Goal: Information Seeking & Learning: Learn about a topic

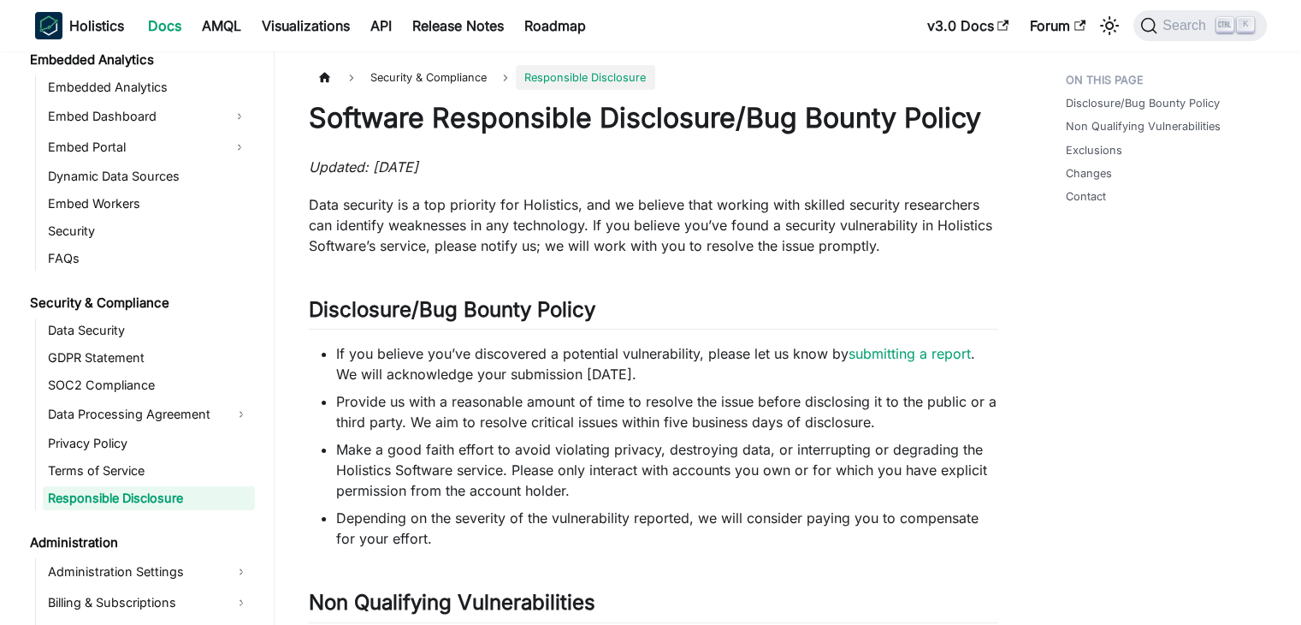
click at [903, 347] on link "submitting a report" at bounding box center [910, 353] width 122 height 17
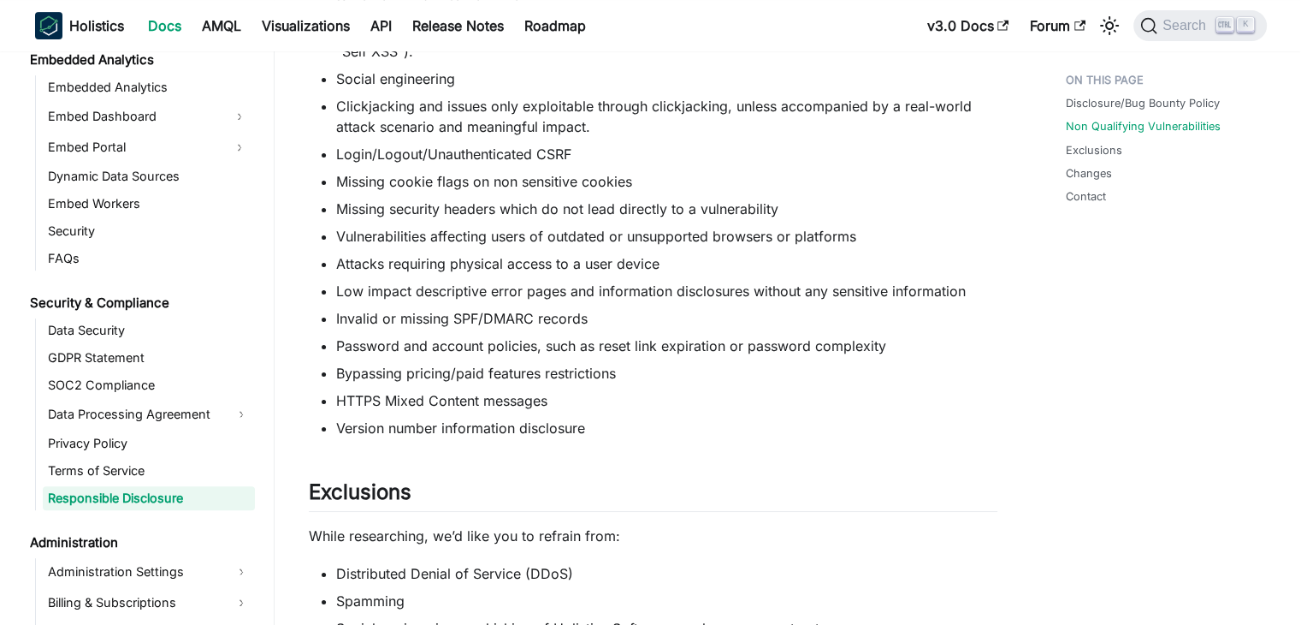
scroll to position [753, 0]
click at [517, 375] on li "Bypassing pricing/paid features restrictions" at bounding box center [666, 373] width 661 height 21
copy ul "Bypassing pricing/paid features restrictions"
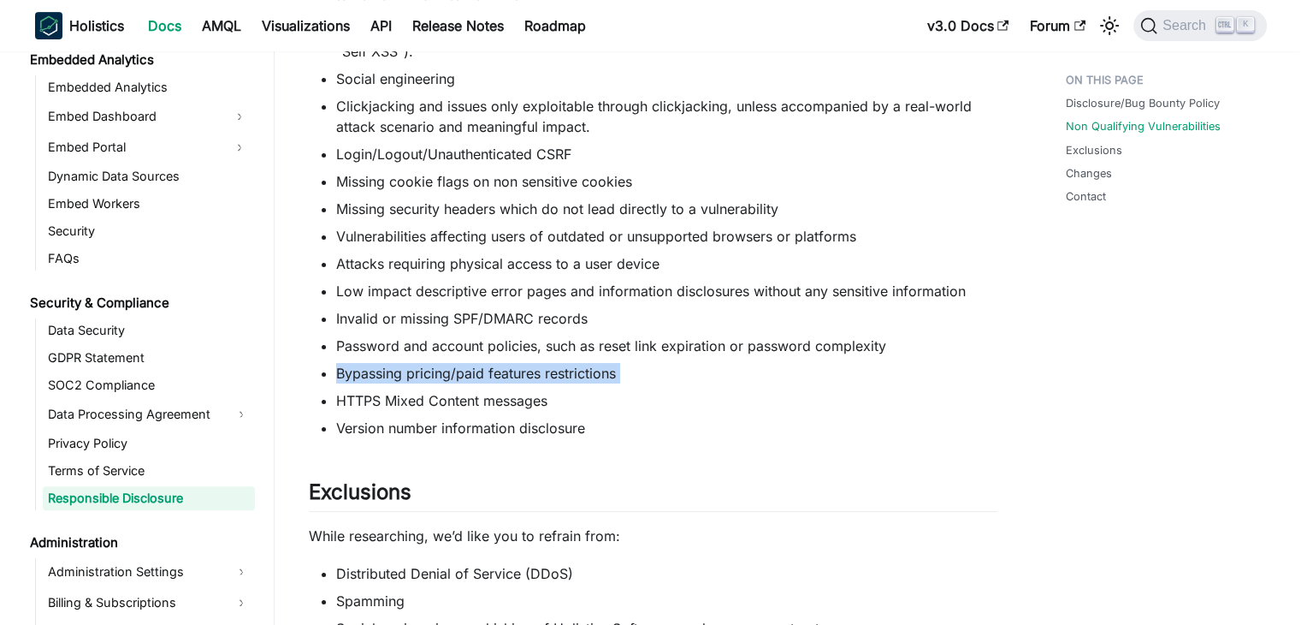
copy ul "Bypassing pricing/paid features restrictions"
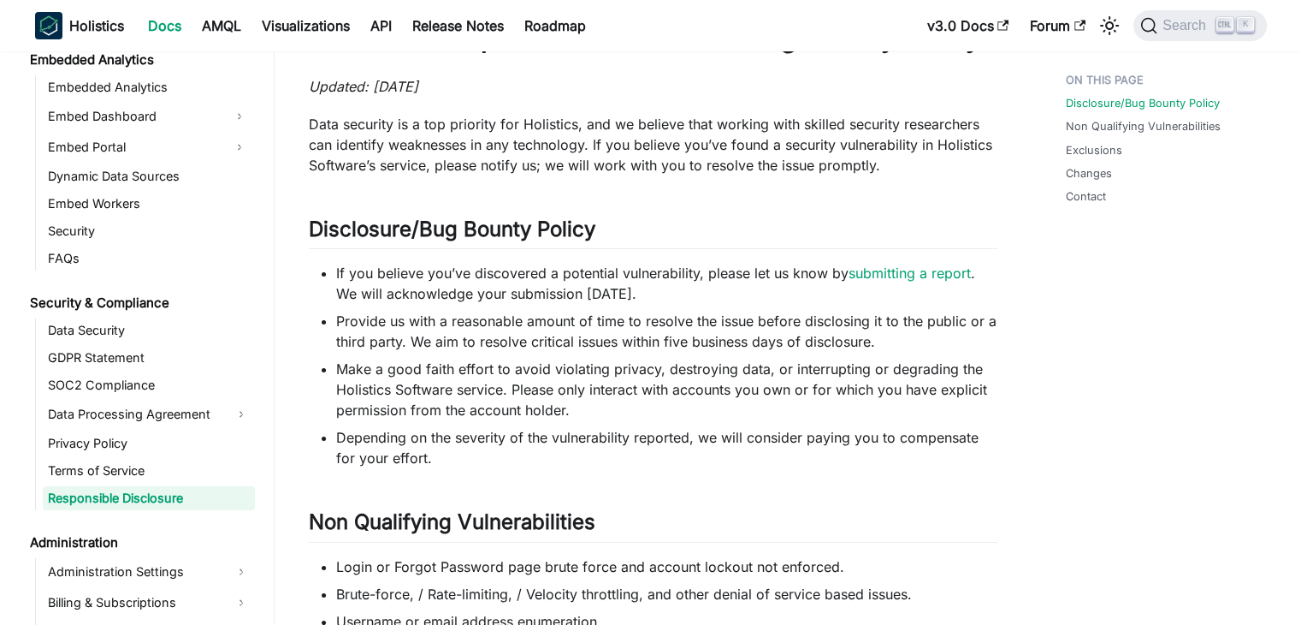
scroll to position [0, 0]
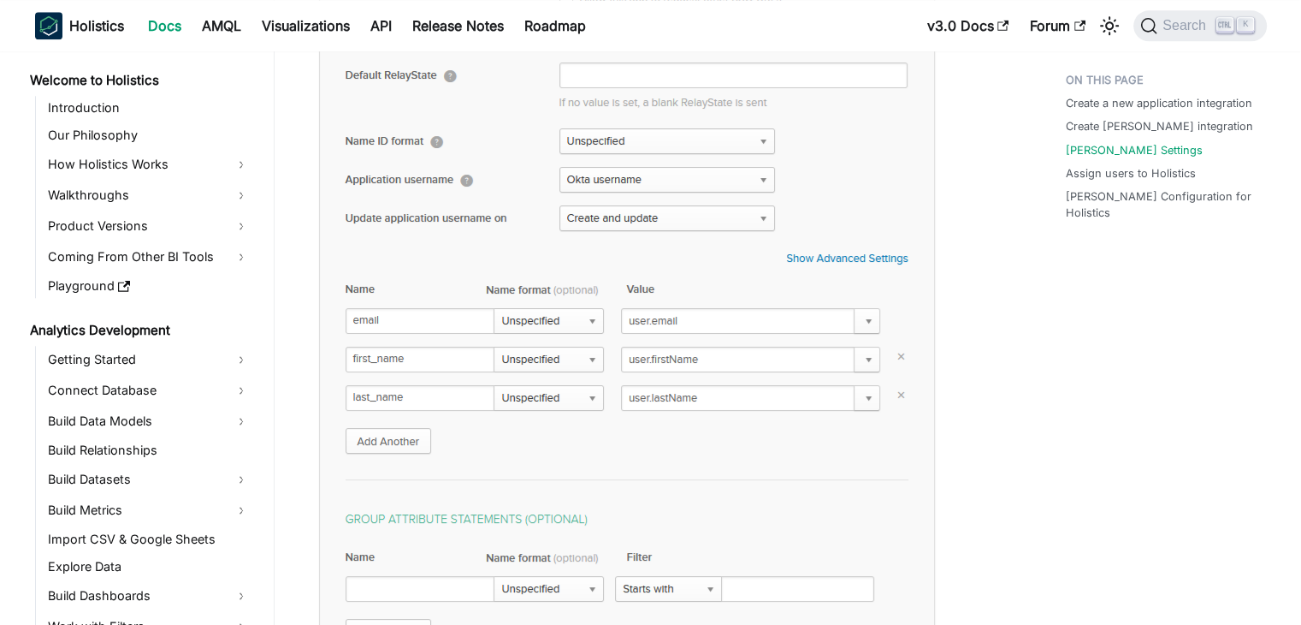
scroll to position [891, 0]
